Goal: Check status: Check status

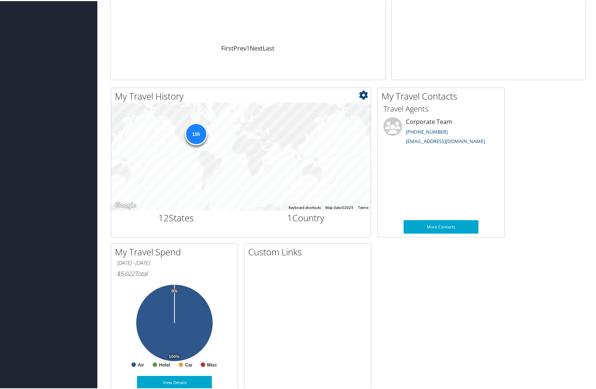
scroll to position [184, 0]
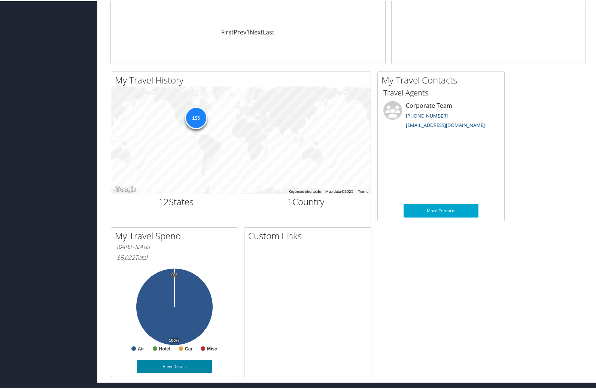
click at [164, 365] on link "View Details" at bounding box center [174, 364] width 75 height 13
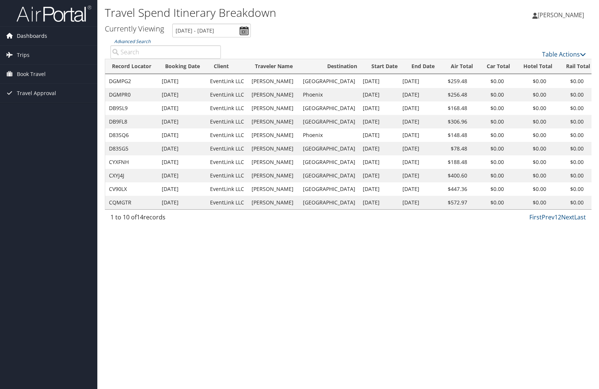
click at [36, 33] on span "Dashboards" at bounding box center [32, 36] width 30 height 19
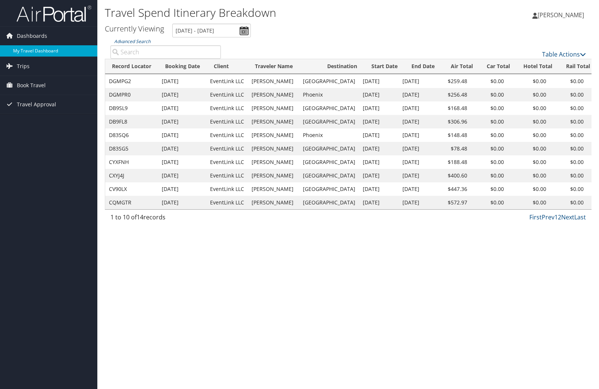
click at [36, 51] on link "My Travel Dashboard" at bounding box center [48, 50] width 97 height 11
